Goal: Task Accomplishment & Management: Manage account settings

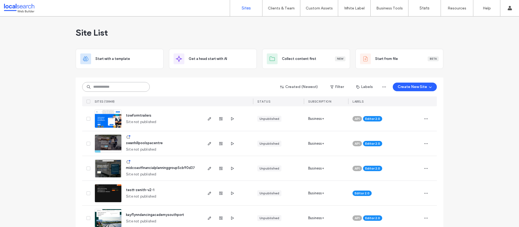
click at [107, 87] on input at bounding box center [116, 87] width 68 height 10
paste input "********"
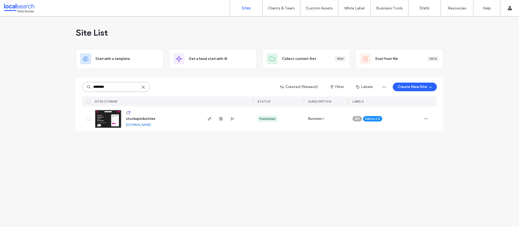
type input "********"
click at [146, 119] on span "stuckupindustries" at bounding box center [140, 119] width 29 height 4
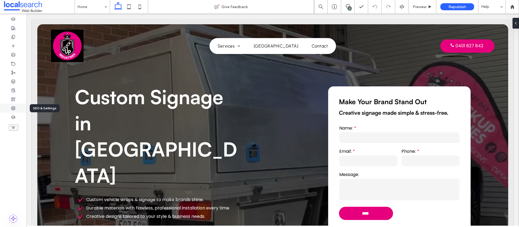
click at [16, 109] on div at bounding box center [13, 108] width 26 height 9
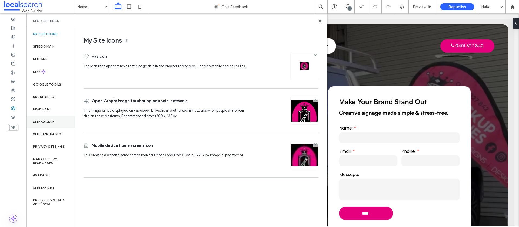
drag, startPoint x: 49, startPoint y: 121, endPoint x: 52, endPoint y: 122, distance: 2.8
click at [49, 121] on label "Site Backup" at bounding box center [44, 122] width 22 height 4
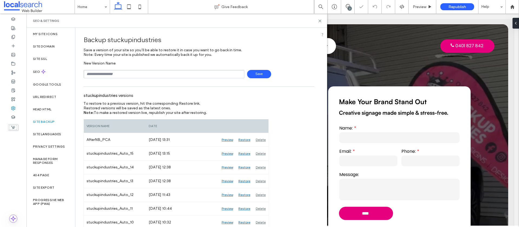
click at [99, 74] on input "text" at bounding box center [164, 74] width 161 height 8
type input "**********"
click at [258, 73] on span "Save" at bounding box center [259, 74] width 24 height 8
click at [320, 21] on use at bounding box center [320, 21] width 2 height 2
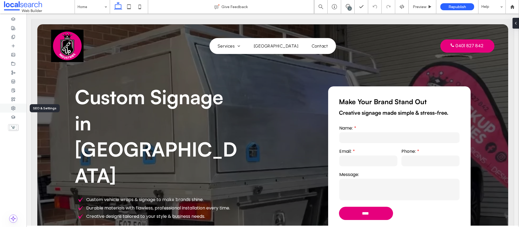
click at [8, 109] on div at bounding box center [13, 108] width 26 height 9
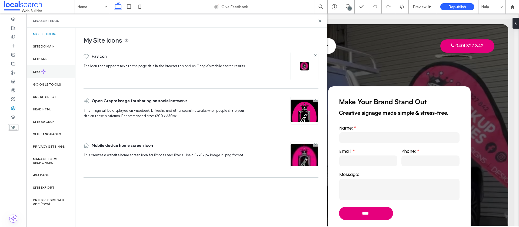
drag, startPoint x: 44, startPoint y: 70, endPoint x: 64, endPoint y: 75, distance: 20.5
click at [44, 70] on icon at bounding box center [43, 71] width 5 height 5
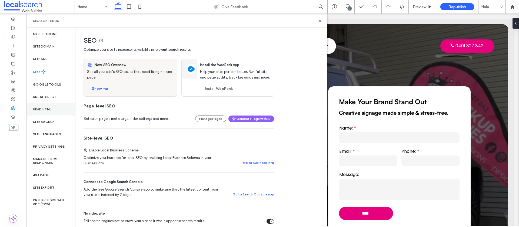
click at [44, 109] on label "Head HTML" at bounding box center [42, 110] width 19 height 4
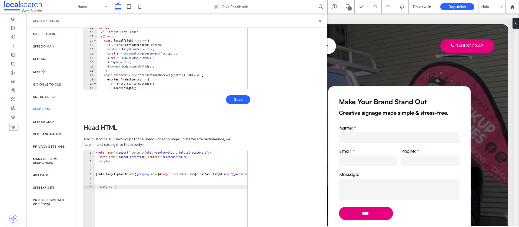
scroll to position [87, 0]
click at [95, 152] on div "< meta name = "viewport" content = "width=device-width, initial-scale=1.0" /> <…" at bounding box center [245, 208] width 300 height 116
type textarea "**********"
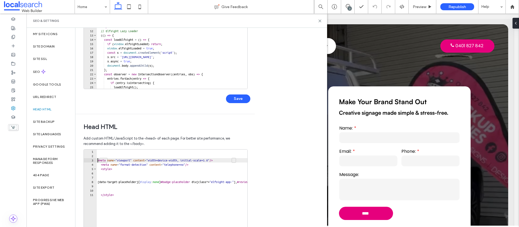
click at [100, 151] on div "< meta name = "viewport" content = "width=device-width, initial-scale=1.0" /> <…" at bounding box center [247, 208] width 300 height 116
paste textarea "**********"
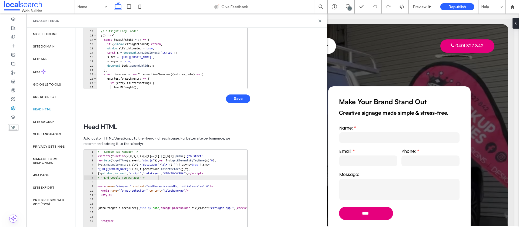
scroll to position [143, 0]
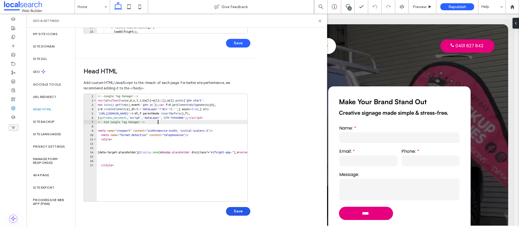
type textarea "**********"
click at [240, 211] on button "Save" at bounding box center [238, 211] width 24 height 9
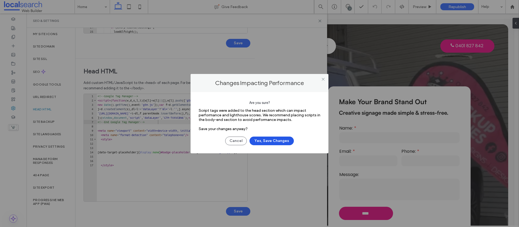
click at [269, 142] on button "Yes, Save Changes" at bounding box center [272, 141] width 44 height 9
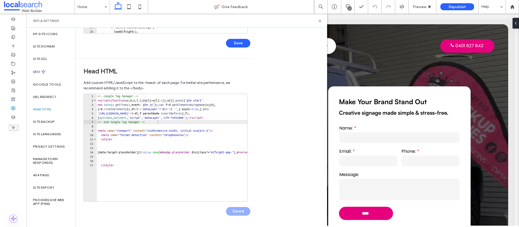
scroll to position [0, 0]
click at [462, 7] on span "Republish" at bounding box center [458, 7] width 18 height 5
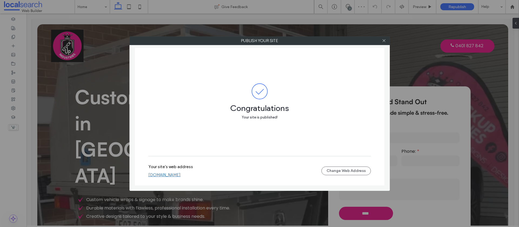
click at [181, 175] on link "stuckupindustries.webbuilder.localsearch.com.au" at bounding box center [164, 175] width 32 height 5
click at [386, 41] on icon at bounding box center [384, 41] width 4 height 4
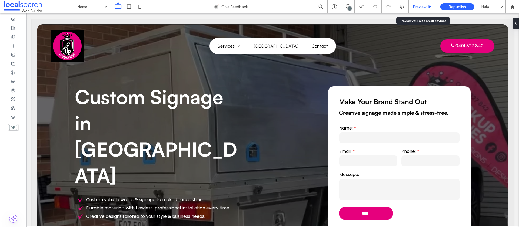
click at [416, 8] on span "Preview" at bounding box center [420, 7] width 14 height 5
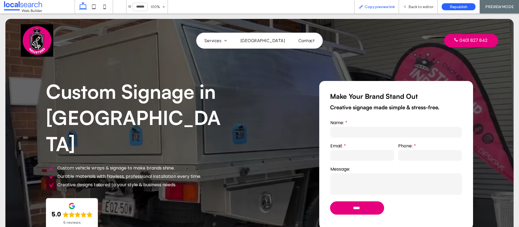
click at [380, 6] on span "Copy preview link" at bounding box center [380, 7] width 30 height 5
click at [416, 9] on span "Back to editor" at bounding box center [421, 7] width 25 height 5
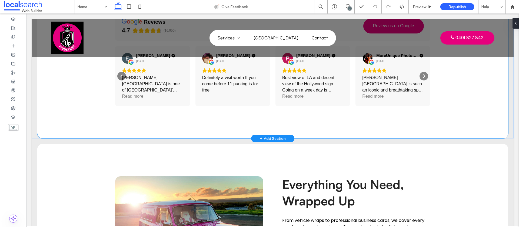
scroll to position [811, 0]
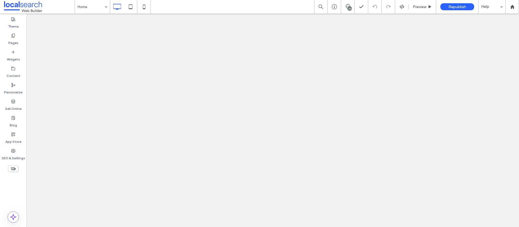
click at [351, 10] on div "30" at bounding box center [350, 8] width 4 height 4
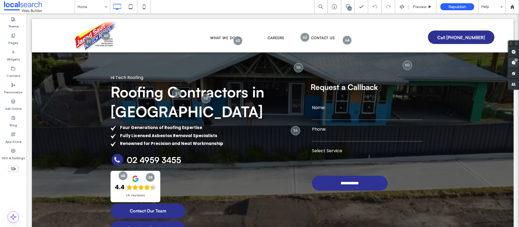
click at [512, 63] on use at bounding box center [514, 63] width 4 height 4
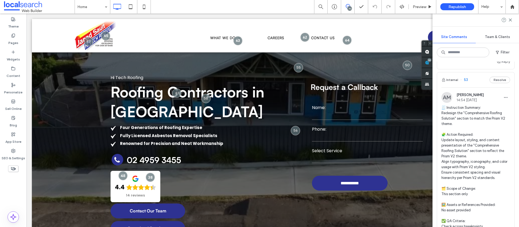
scroll to position [1736, 0]
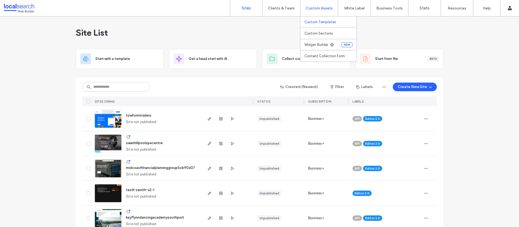
click at [314, 20] on label "Custom Templates" at bounding box center [320, 22] width 32 height 4
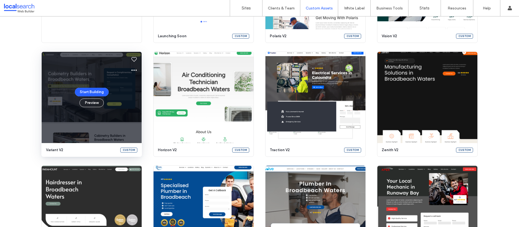
scroll to position [130, 0]
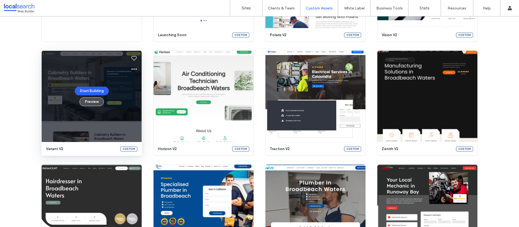
click at [86, 104] on button "Preview" at bounding box center [91, 102] width 24 height 9
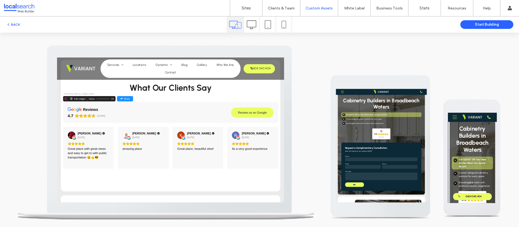
scroll to position [796, 0]
